Goal: Information Seeking & Learning: Learn about a topic

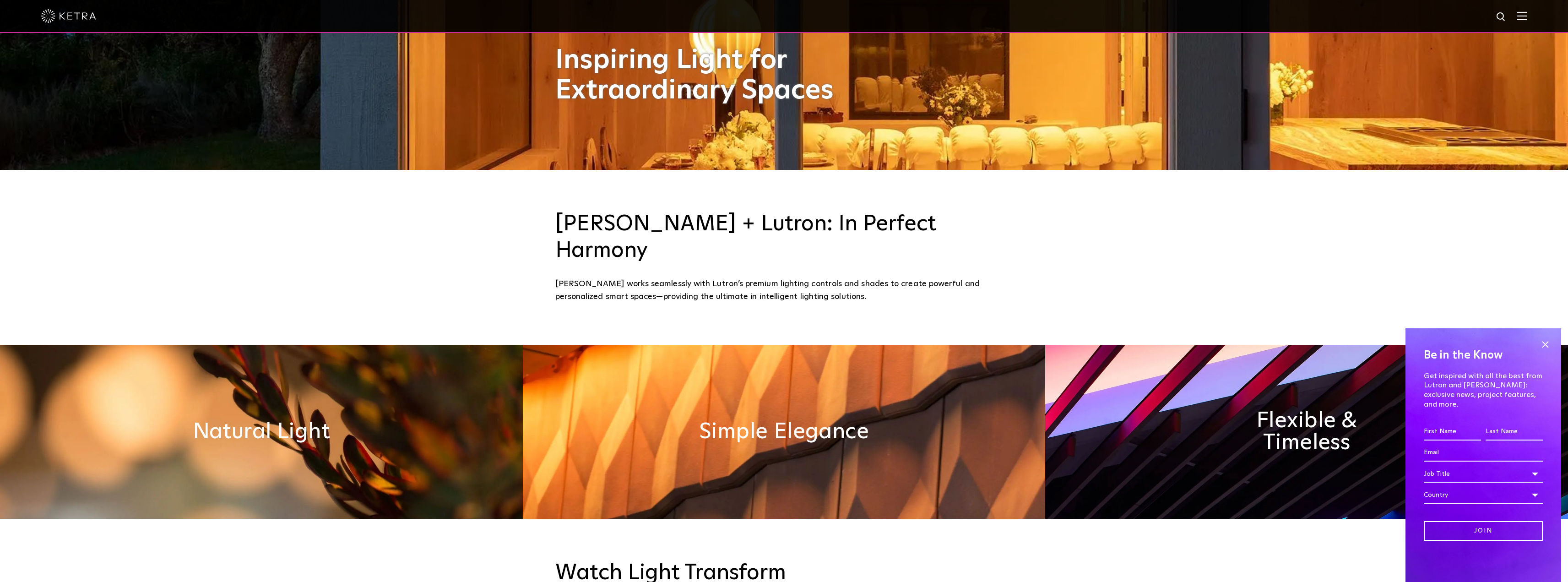
scroll to position [596, 0]
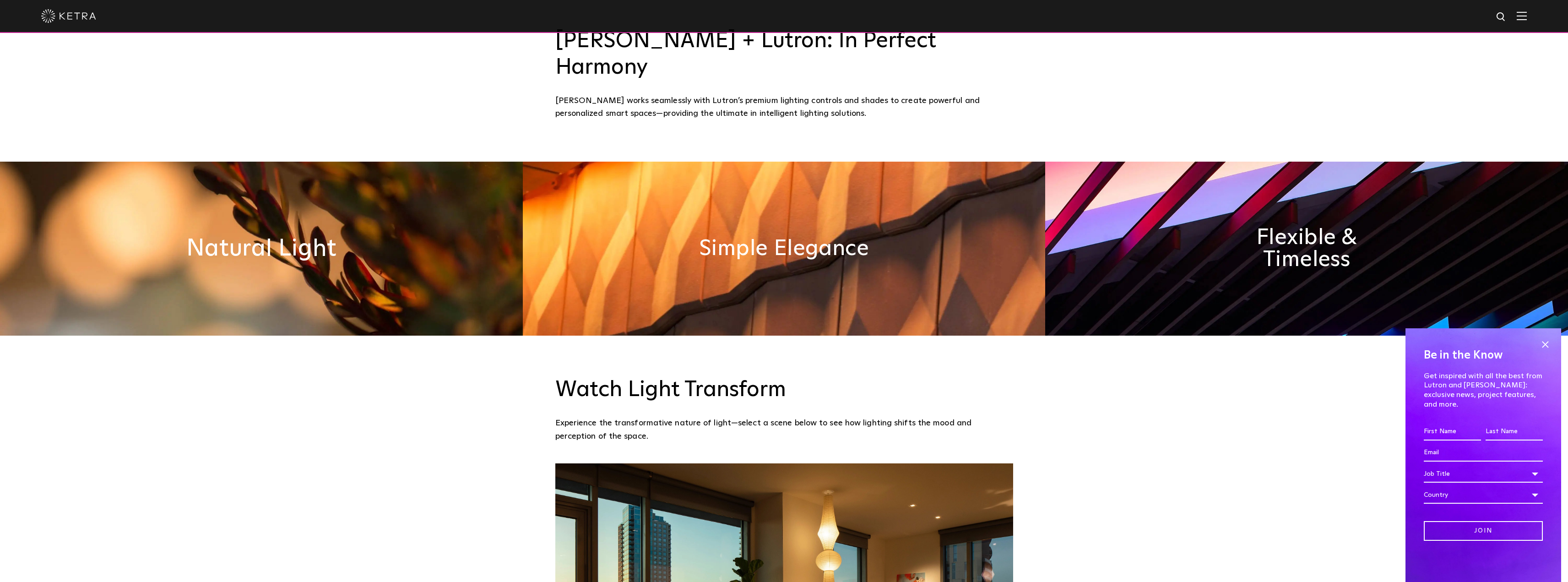
click at [252, 237] on h2 "Natural Light" at bounding box center [261, 248] width 150 height 24
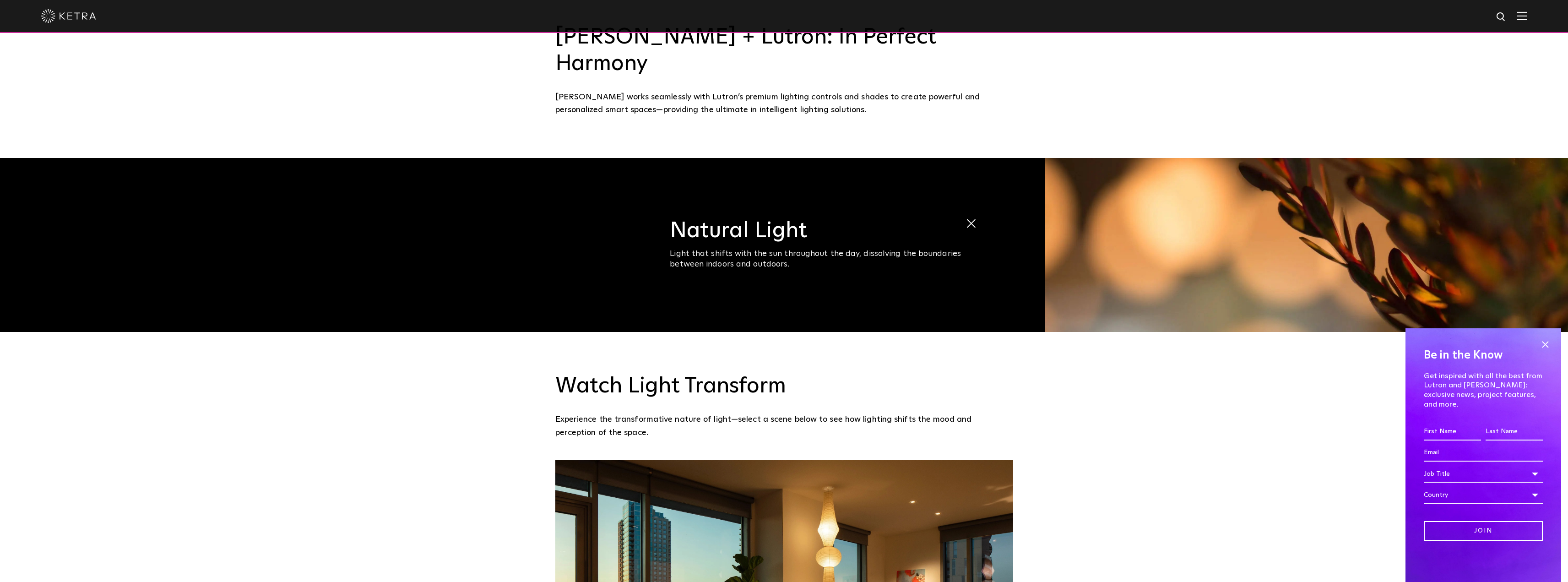
scroll to position [824, 0]
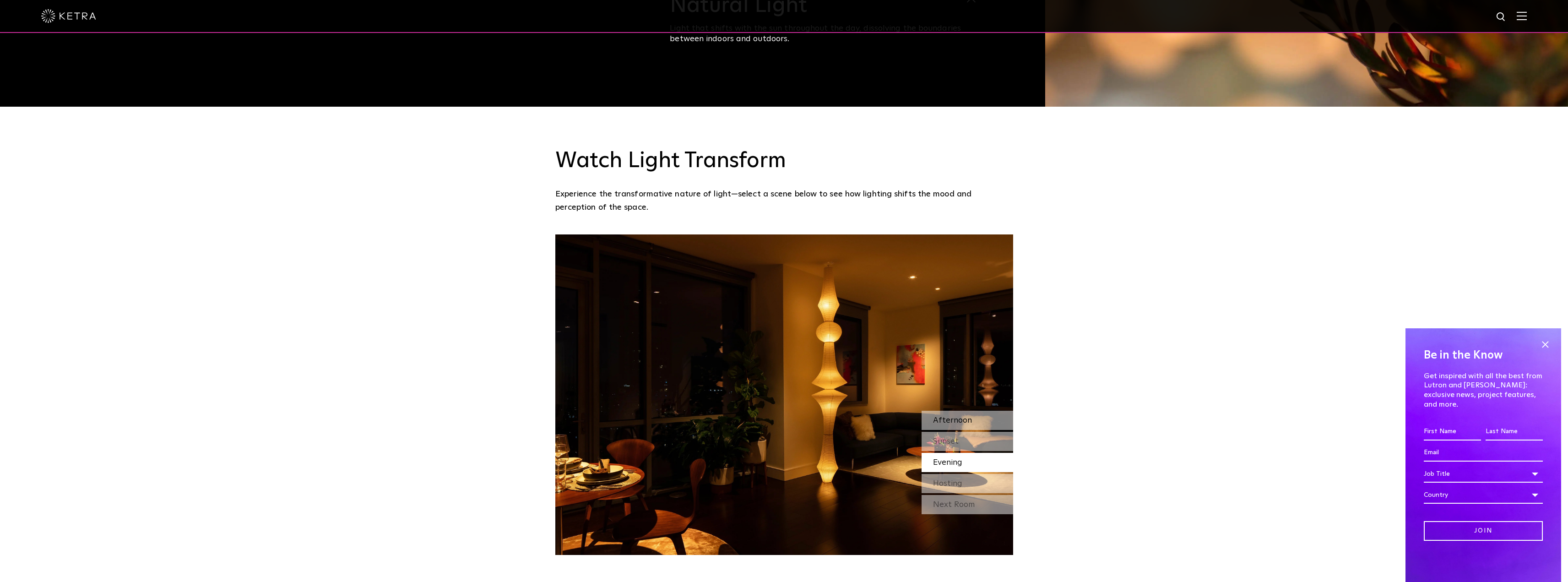
click at [958, 417] on span "Afternoon" at bounding box center [952, 420] width 39 height 8
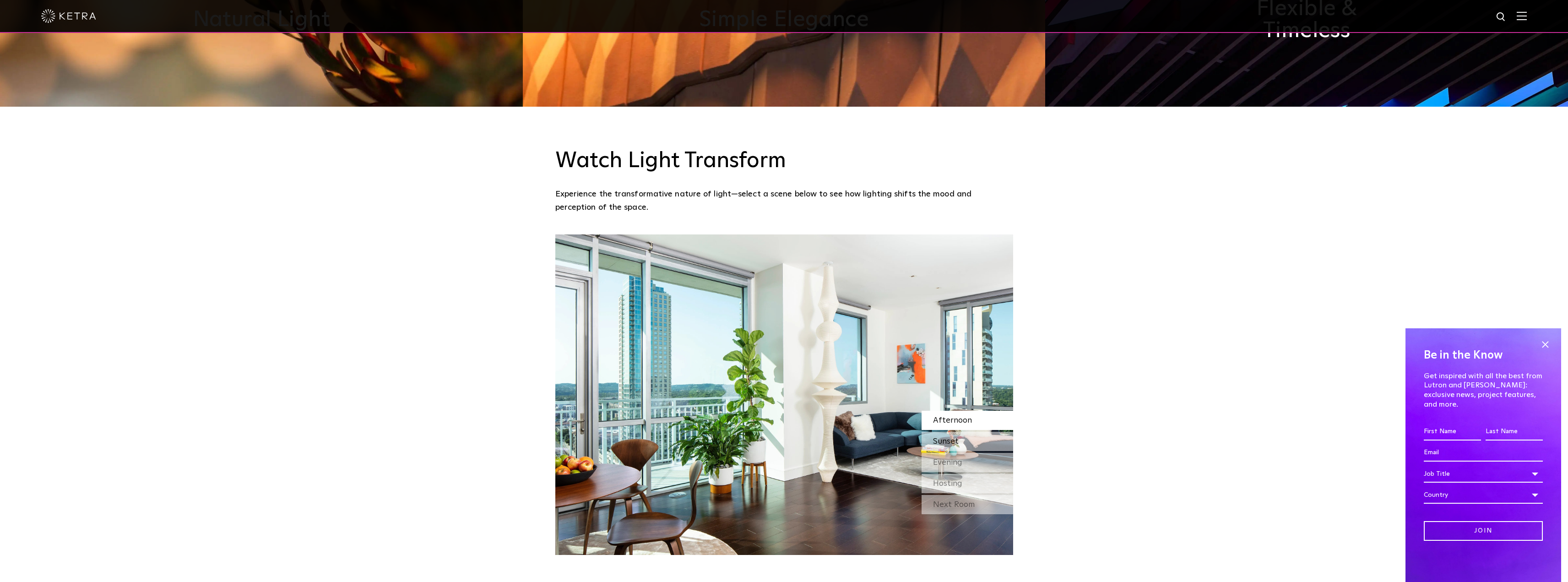
click at [948, 438] on span "Sunset" at bounding box center [945, 441] width 25 height 8
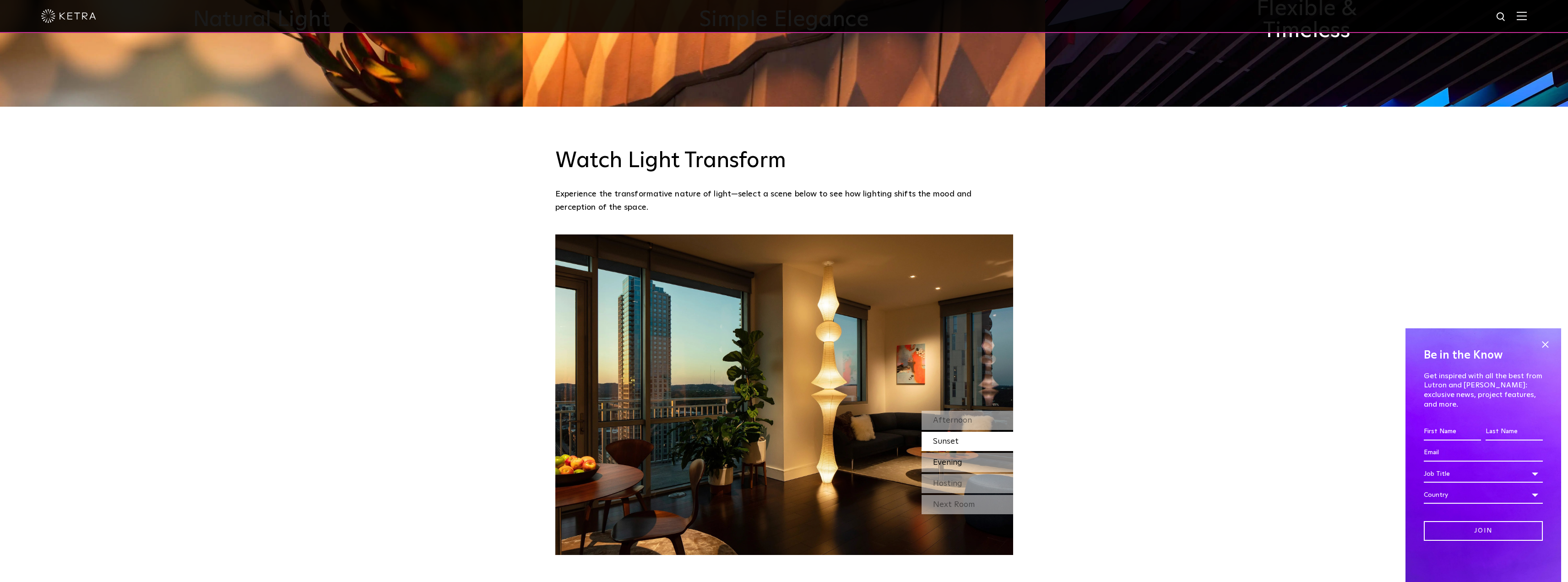
click at [944, 459] on span "Evening" at bounding box center [947, 462] width 29 height 8
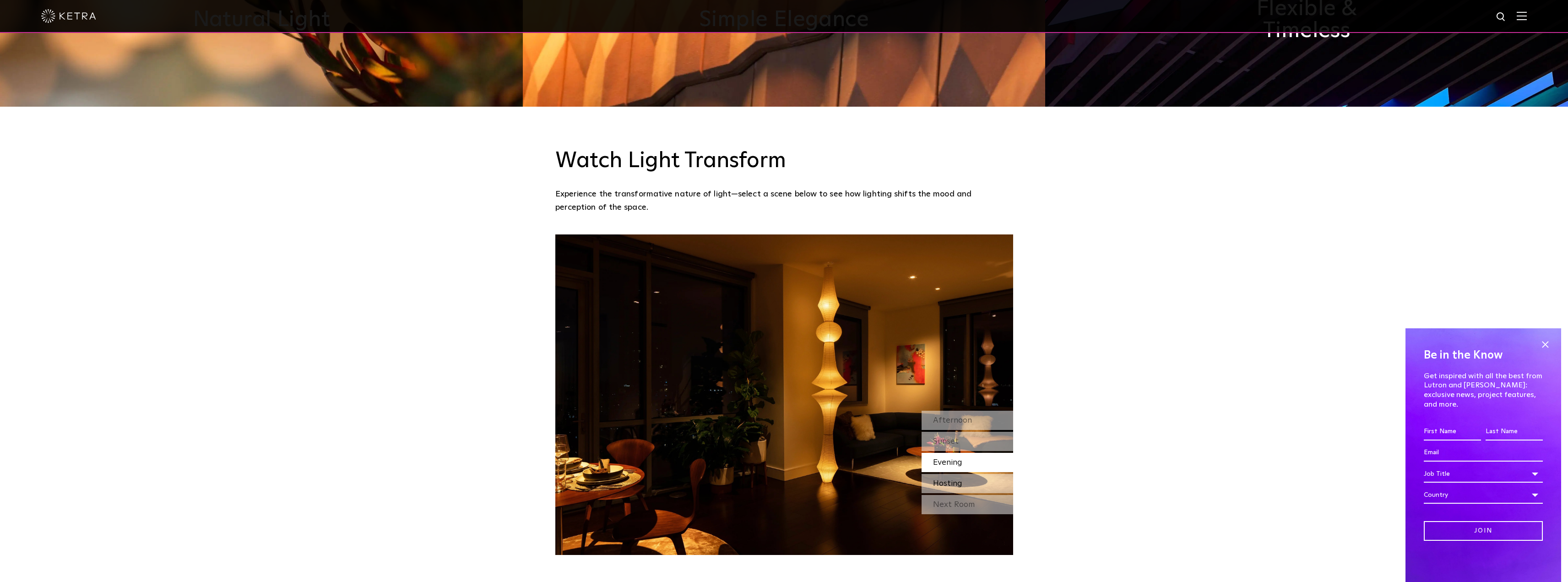
click at [944, 480] on span "Hosting" at bounding box center [947, 483] width 29 height 8
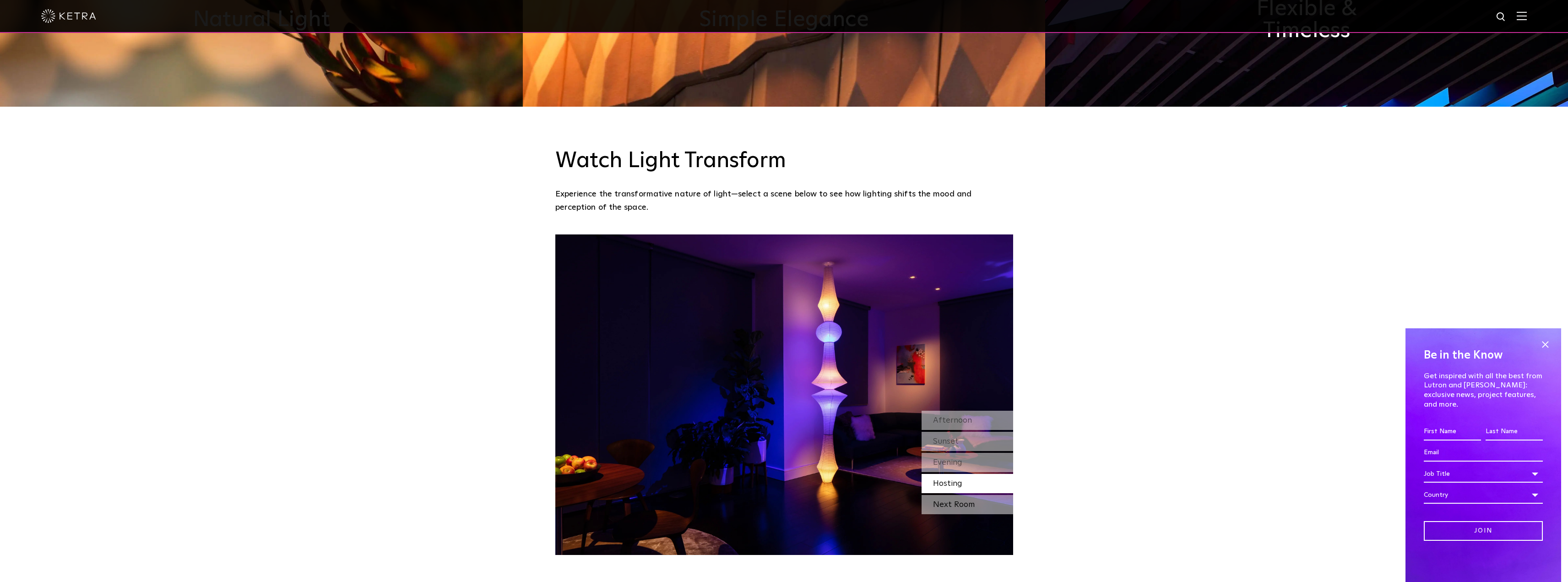
click at [954, 495] on div "Next Room" at bounding box center [967, 504] width 91 height 20
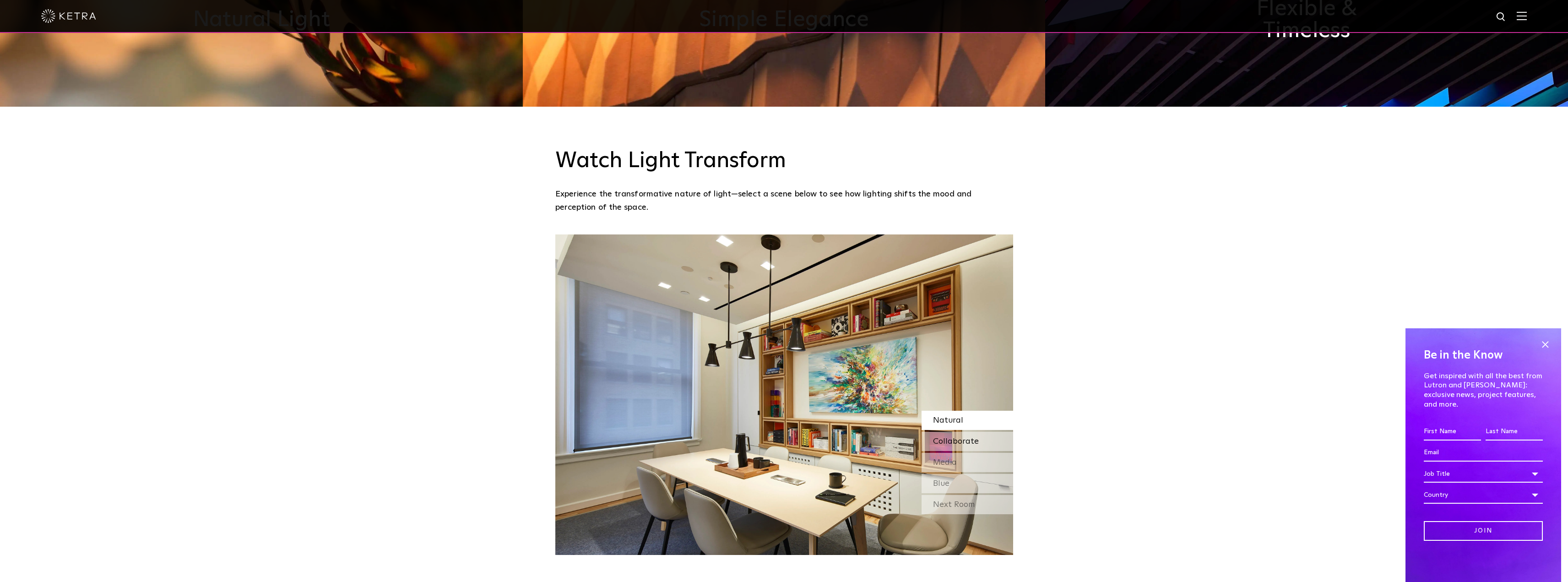
click at [965, 438] on span "Collaborate" at bounding box center [955, 441] width 46 height 8
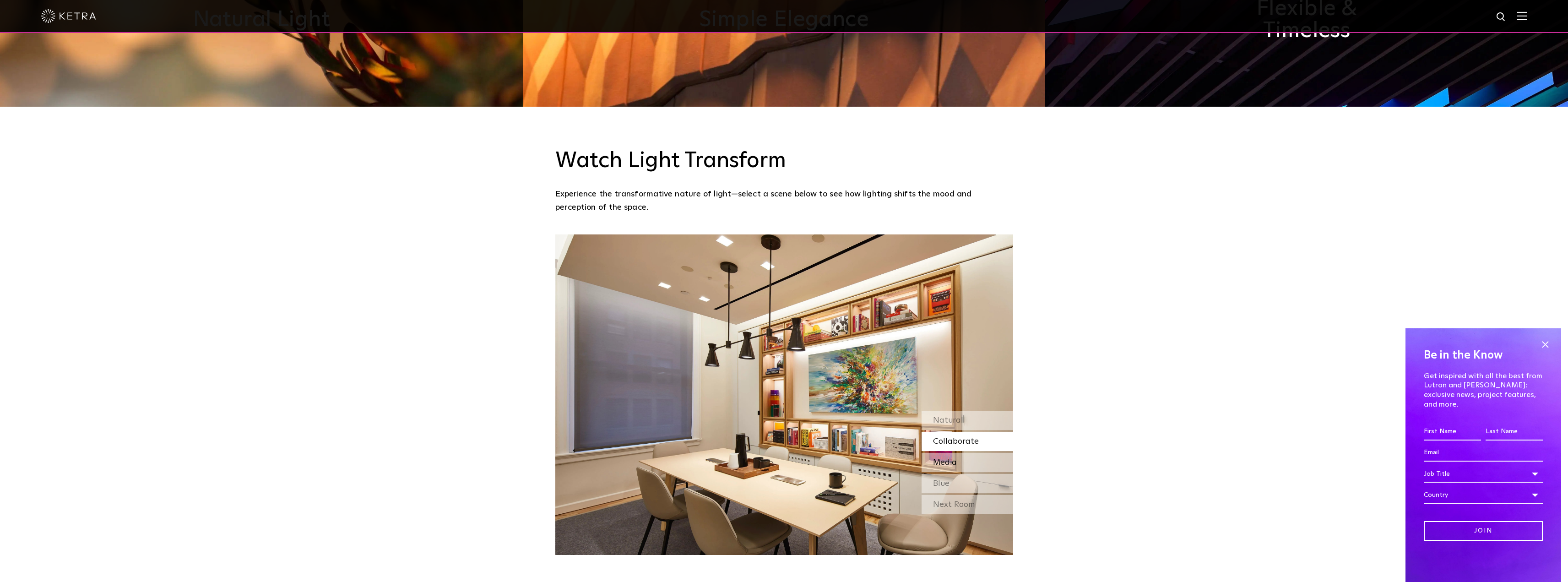
click at [954, 459] on span "Media" at bounding box center [944, 462] width 24 height 8
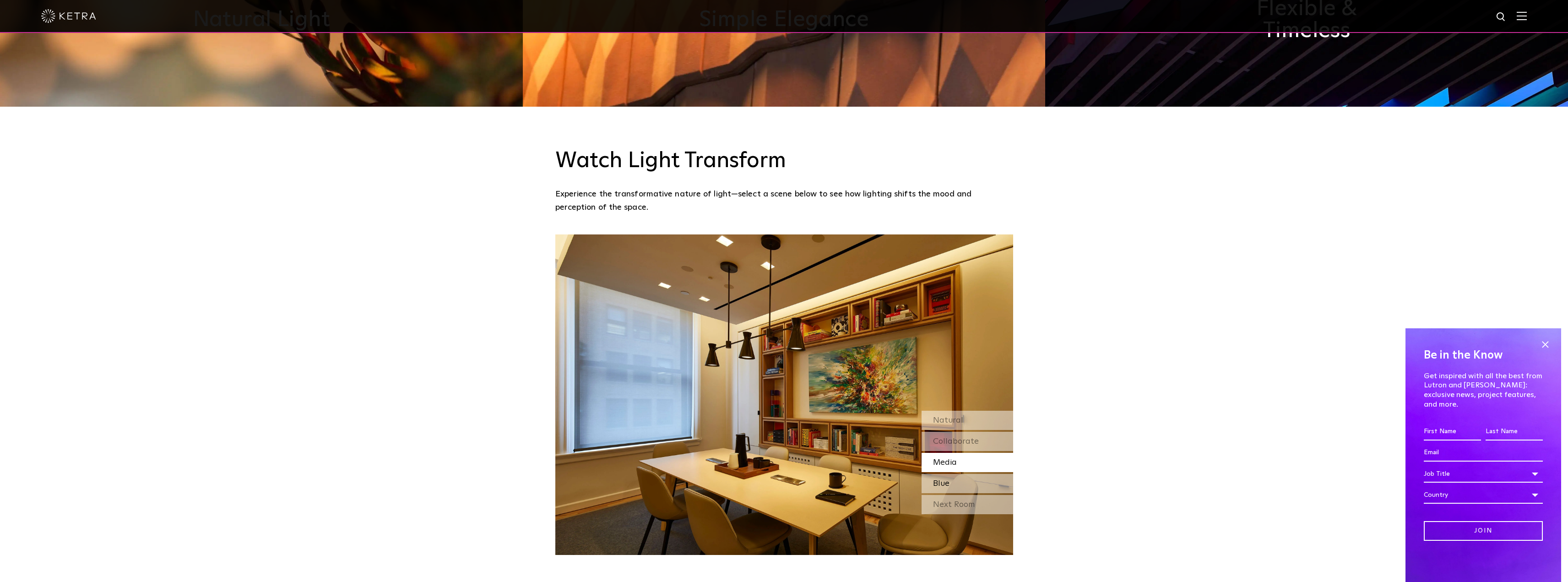
click at [949, 480] on span "Blue" at bounding box center [941, 483] width 17 height 8
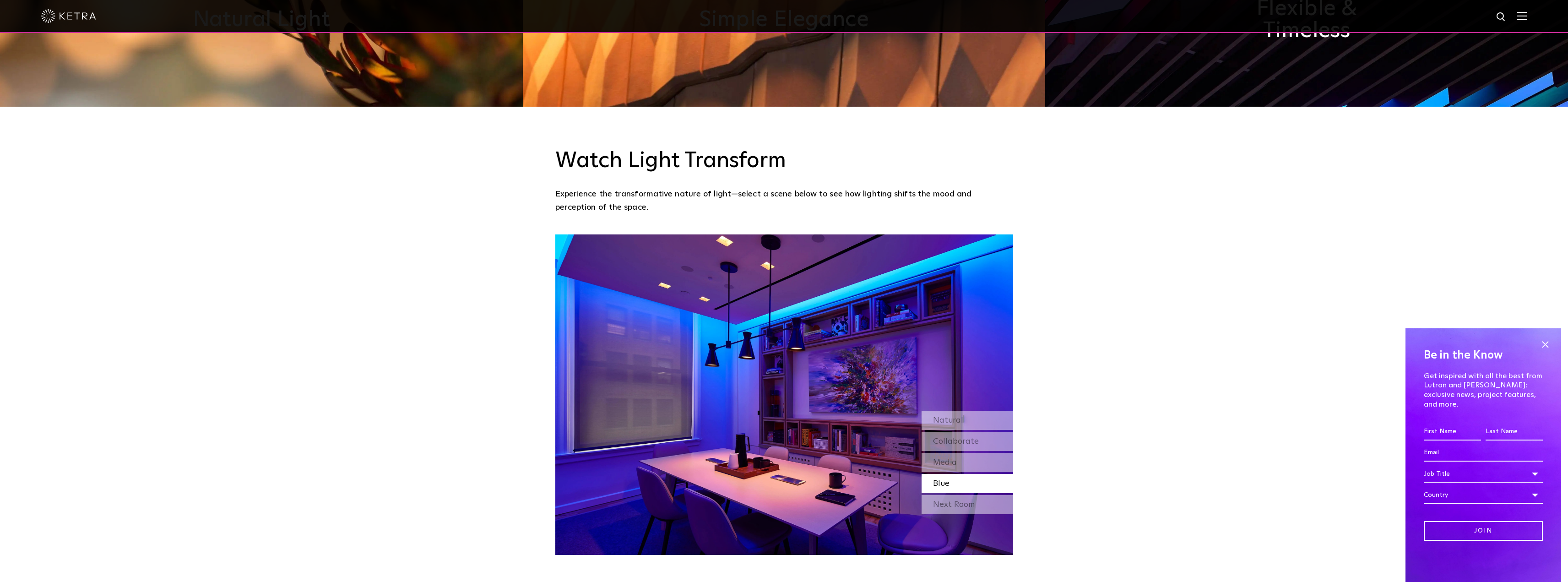
click at [944, 474] on div "Blue" at bounding box center [967, 483] width 91 height 20
click at [944, 495] on div "Next Room" at bounding box center [967, 504] width 91 height 20
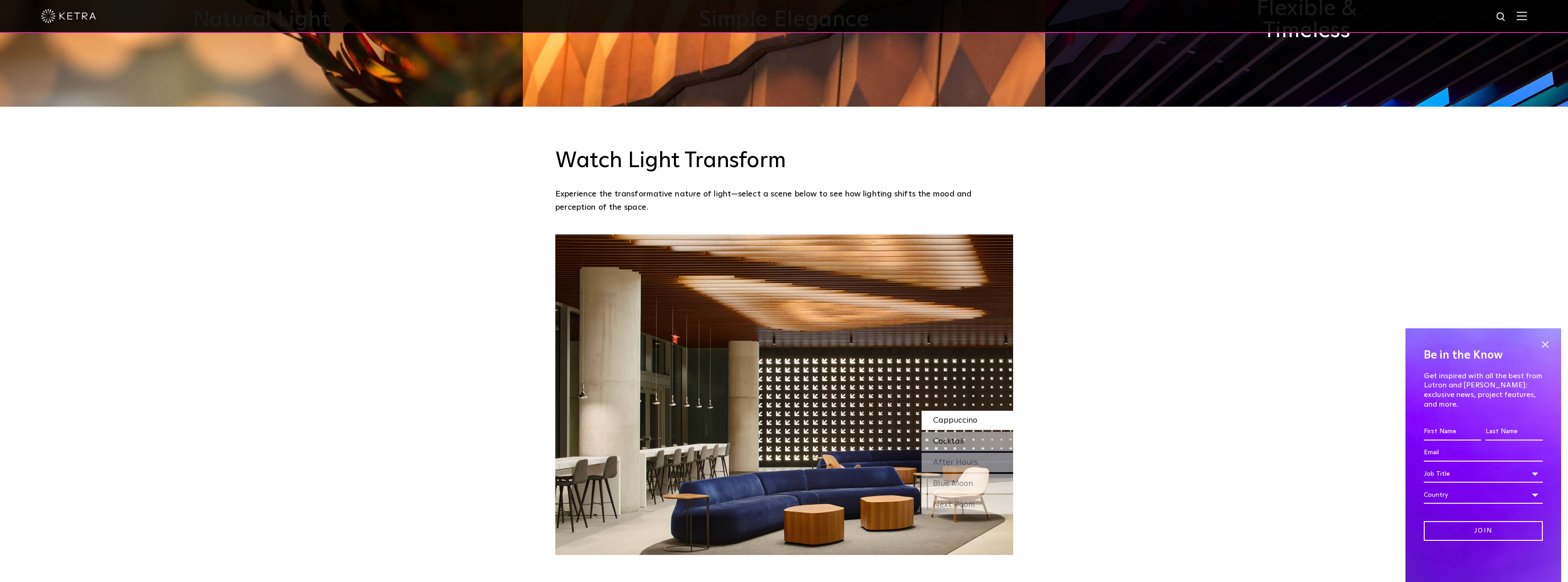
drag, startPoint x: 956, startPoint y: 411, endPoint x: 952, endPoint y: 407, distance: 5.7
click at [955, 438] on span "Cocktail" at bounding box center [948, 441] width 31 height 8
